Goal: Find specific fact: Find specific fact

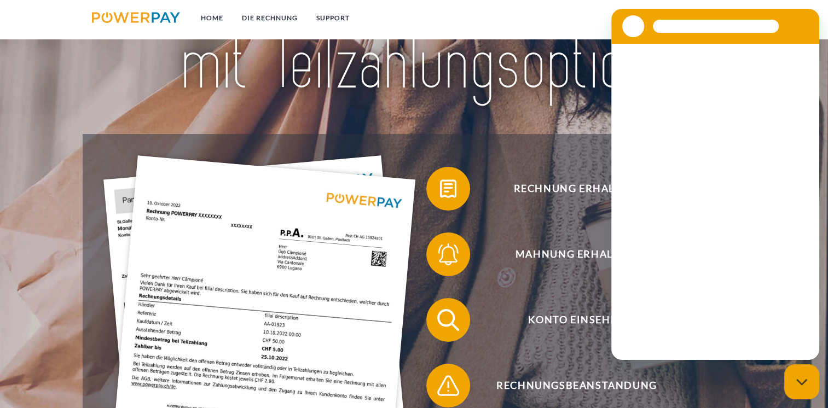
scroll to position [164, 0]
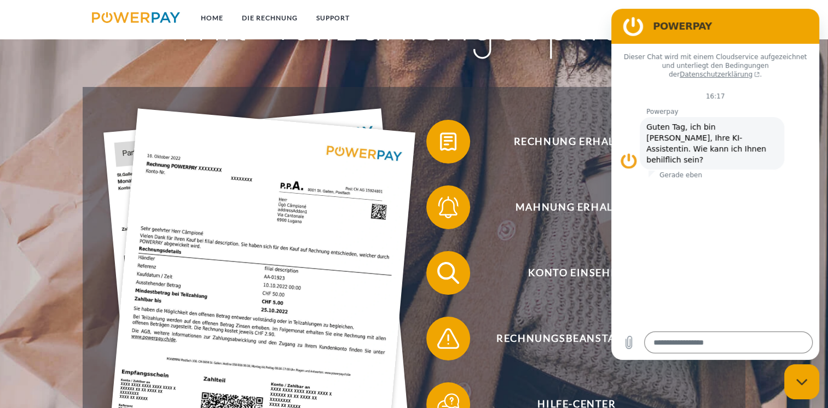
click at [551, 246] on div "Konto einsehen" at bounding box center [568, 273] width 309 height 66
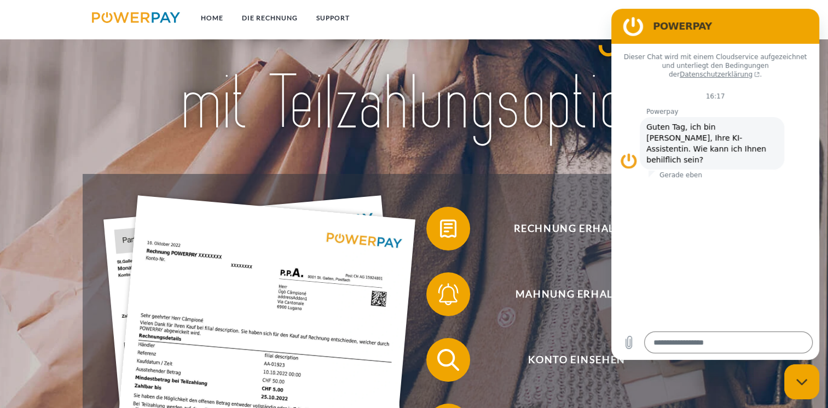
scroll to position [0, 0]
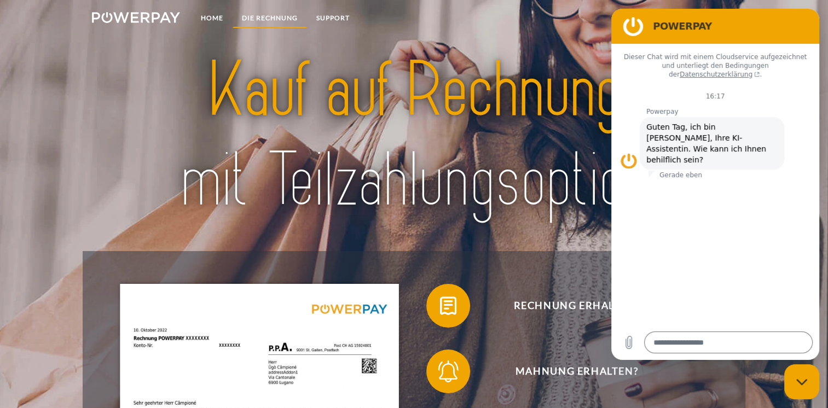
click at [283, 17] on link "DIE RECHNUNG" at bounding box center [269, 18] width 74 height 20
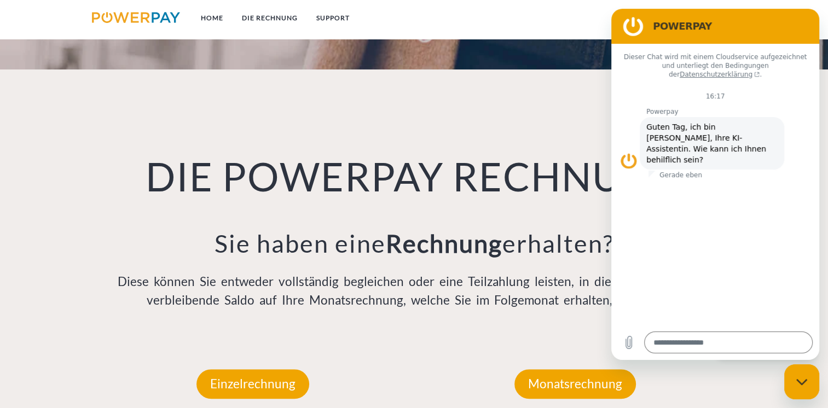
scroll to position [766, 0]
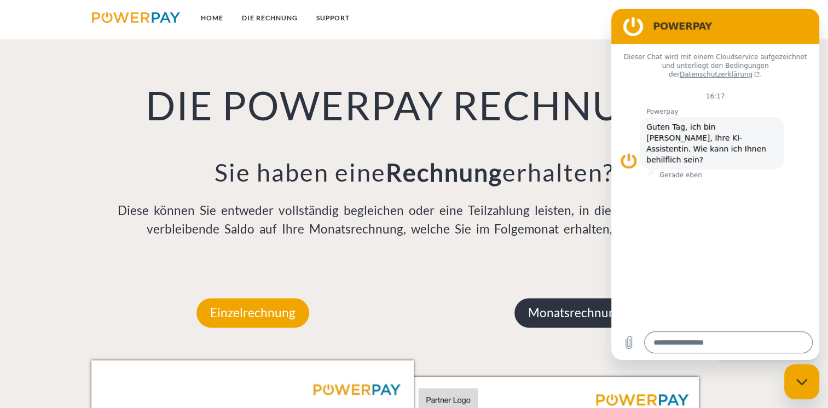
click at [546, 319] on p "Monatsrechnung" at bounding box center [574, 313] width 121 height 30
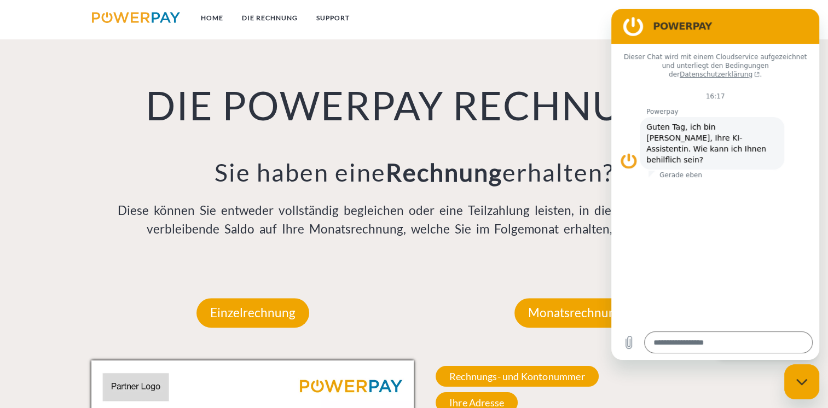
click at [808, 387] on div "Messaging-Fenster schließen" at bounding box center [801, 381] width 33 height 33
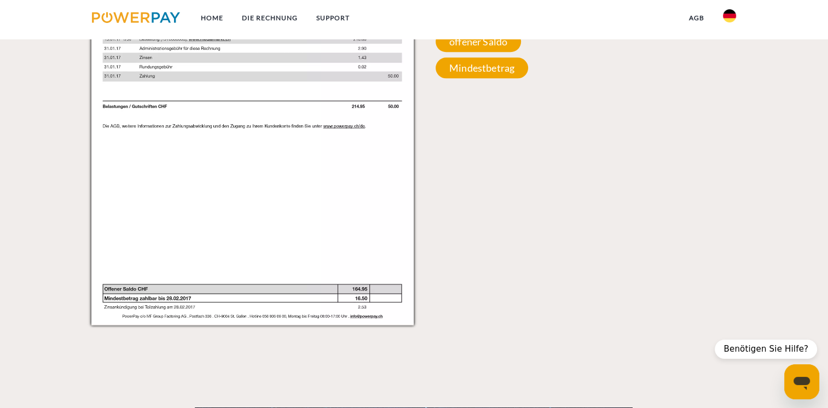
scroll to position [1039, 0]
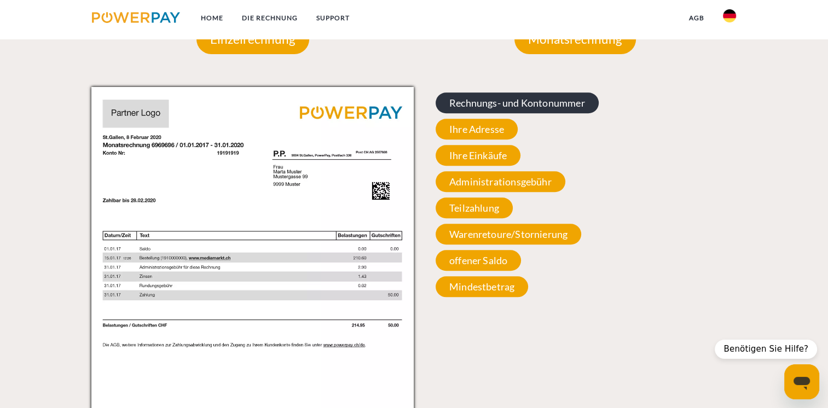
click at [470, 102] on span "Rechnungs- und Kontonummer" at bounding box center [516, 102] width 163 height 21
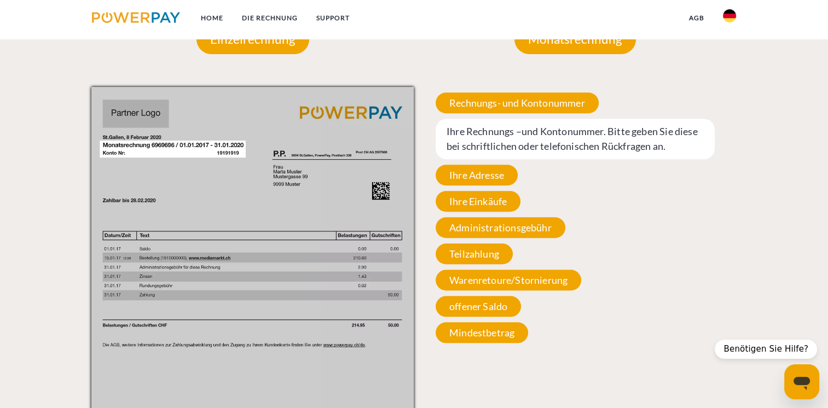
click at [514, 144] on span "Ihre Rechnungs –und Kontonummer. Bitte geben Sie diese bei schriftlichen oder t…" at bounding box center [574, 139] width 279 height 40
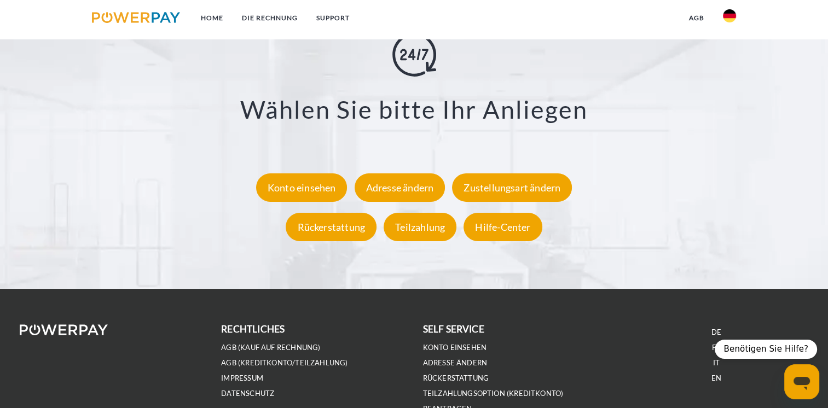
scroll to position [2024, 0]
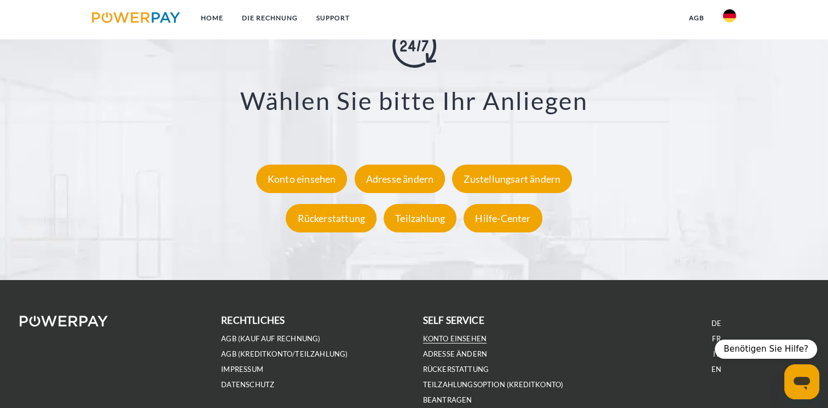
click at [445, 340] on link "Konto einsehen" at bounding box center [455, 338] width 64 height 9
type textarea "*"
